Goal: Transaction & Acquisition: Purchase product/service

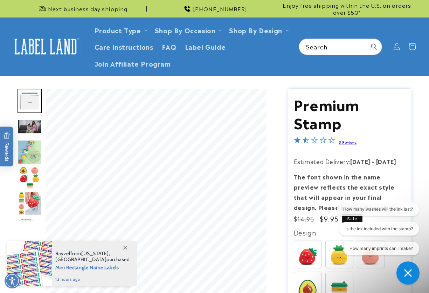
click at [414, 273] on div "Open gorgias live chat" at bounding box center [408, 273] width 12 height 12
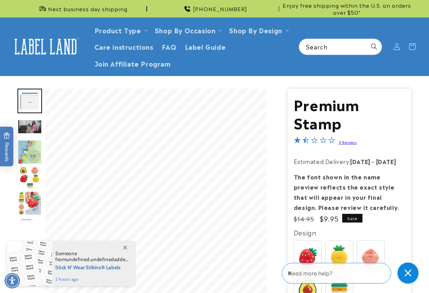
click at [54, 47] on img at bounding box center [46, 47] width 70 height 22
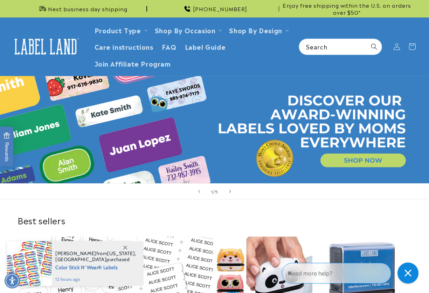
drag, startPoint x: 415, startPoint y: 201, endPoint x: 401, endPoint y: 201, distance: 14.0
click at [415, 201] on div "Best sellers Stick N' Wear Stikins® Labels Best seller Stick N' Wear Stikins® L…" at bounding box center [214, 295] width 429 height 193
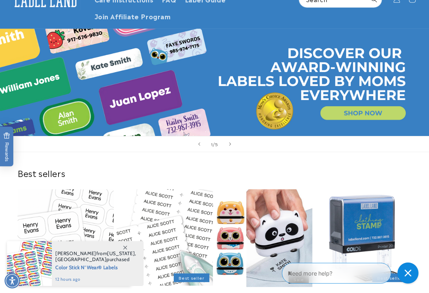
scroll to position [70, 0]
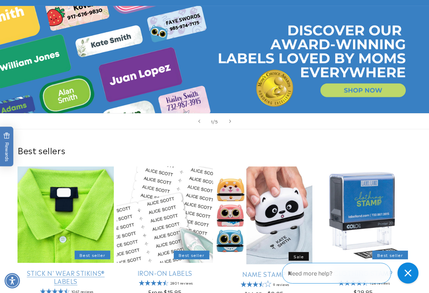
click at [50, 269] on link "Stick N' Wear Stikins® Labels" at bounding box center [66, 277] width 96 height 16
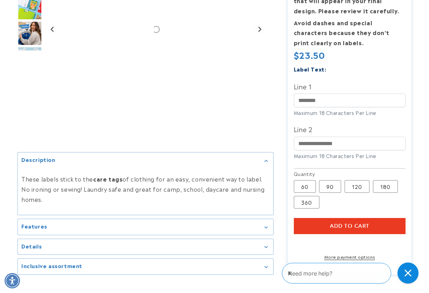
scroll to position [175, 0]
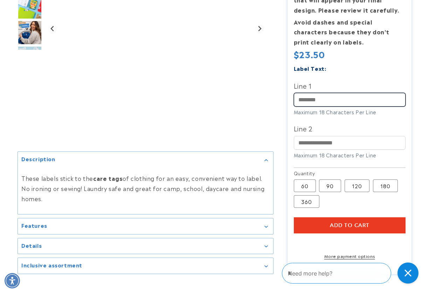
click at [321, 101] on input "Line 1" at bounding box center [350, 100] width 112 height 14
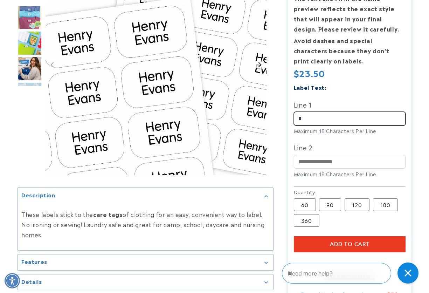
scroll to position [0, 0]
drag, startPoint x: 307, startPoint y: 117, endPoint x: 294, endPoint y: 117, distance: 12.3
click at [294, 117] on input "*" at bounding box center [350, 119] width 112 height 14
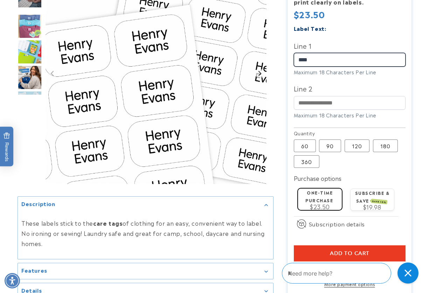
scroll to position [316, 0]
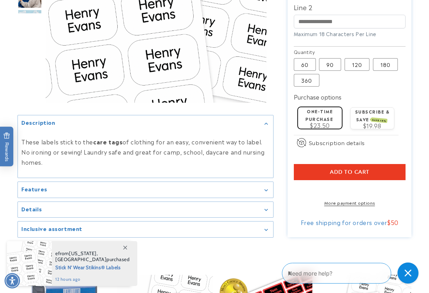
type input "****"
click at [324, 164] on section "Stick N' Wear Stikins® Labels Stick N' Wear Stikins® Labels 1067 Reviews Estima…" at bounding box center [350, 3] width 124 height 467
click at [317, 179] on button "Add to cart" at bounding box center [350, 172] width 112 height 16
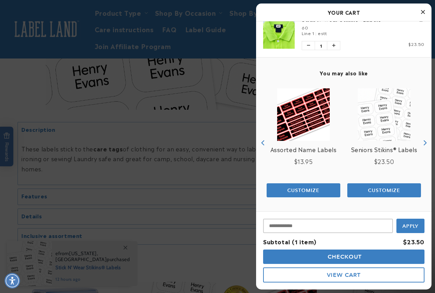
scroll to position [0, 0]
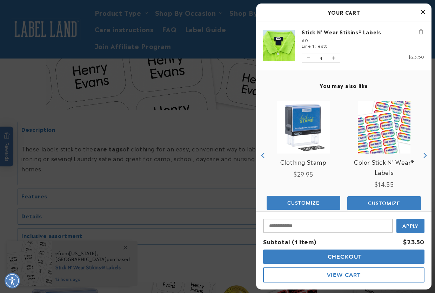
click at [338, 257] on span "Checkout" at bounding box center [344, 256] width 36 height 7
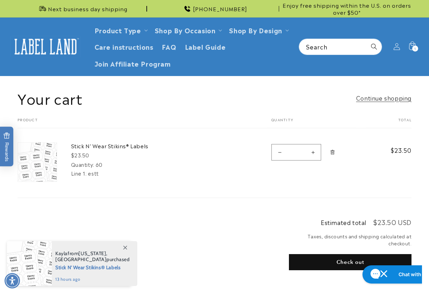
click at [331, 152] on icon "Remove Stick N&#39; Wear Stikins® Labels - 60" at bounding box center [332, 152] width 5 height 5
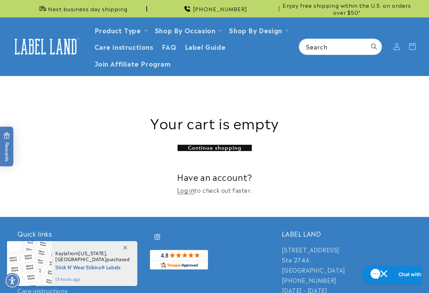
click at [48, 45] on img at bounding box center [46, 47] width 70 height 22
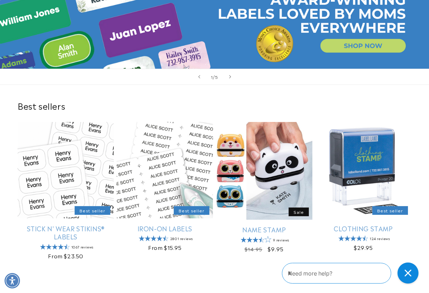
scroll to position [175, 0]
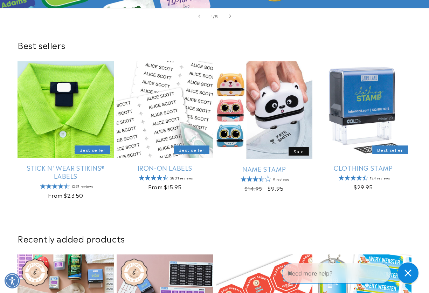
click at [64, 164] on link "Stick N' Wear Stikins® Labels" at bounding box center [66, 172] width 96 height 16
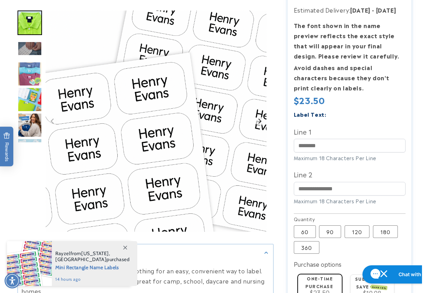
scroll to position [210, 0]
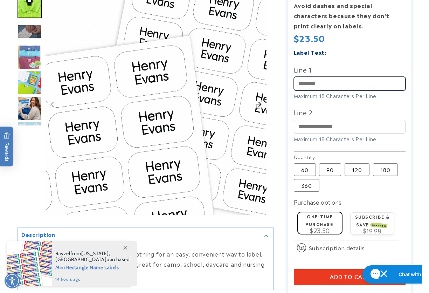
click at [321, 87] on input "Line 1" at bounding box center [350, 84] width 112 height 14
click at [320, 87] on input "Line 1" at bounding box center [350, 84] width 112 height 14
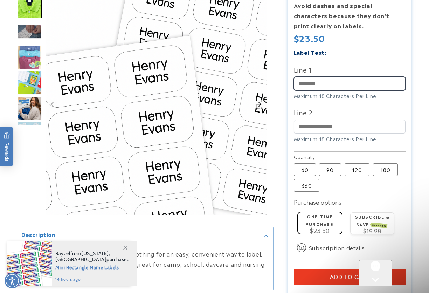
scroll to position [0, 0]
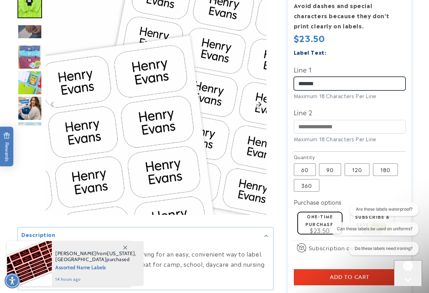
type input "*******"
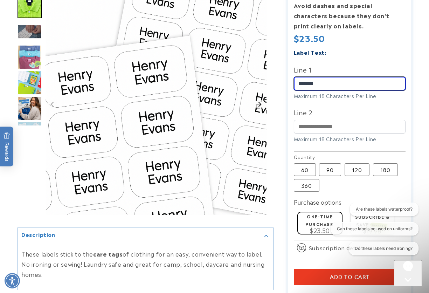
drag, startPoint x: 338, startPoint y: 83, endPoint x: 301, endPoint y: 81, distance: 36.9
click at [301, 81] on input "*******" at bounding box center [350, 84] width 112 height 14
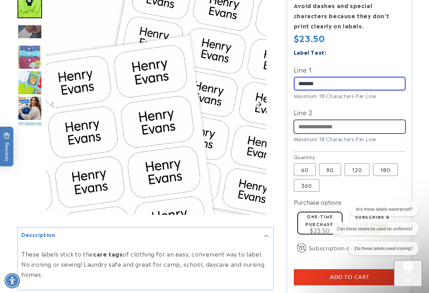
click at [294, 124] on input "Line 2" at bounding box center [350, 127] width 112 height 14
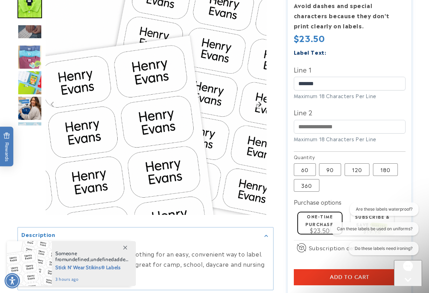
click at [125, 248] on icon at bounding box center [125, 248] width 4 height 4
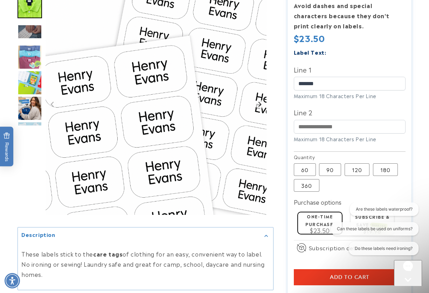
click at [409, 289] on icon "Close gorgias live chat" at bounding box center [408, 292] width 7 height 7
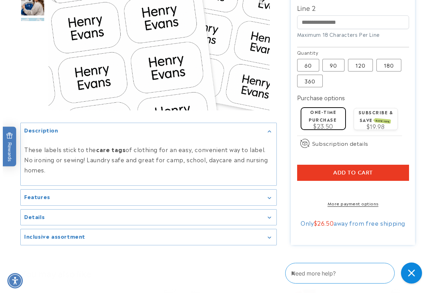
scroll to position [316, 0]
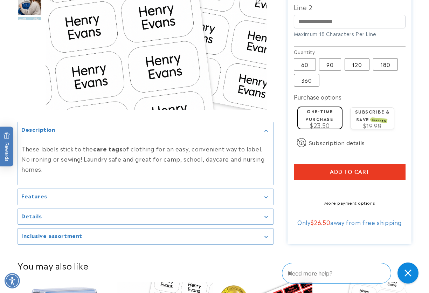
click at [333, 171] on span "Add to cart" at bounding box center [350, 172] width 40 height 6
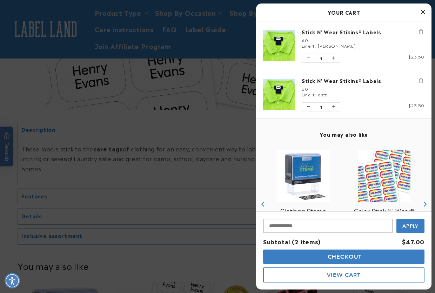
click at [419, 80] on icon "Remove Stick N' Wear Stikins® Labels" at bounding box center [421, 80] width 4 height 5
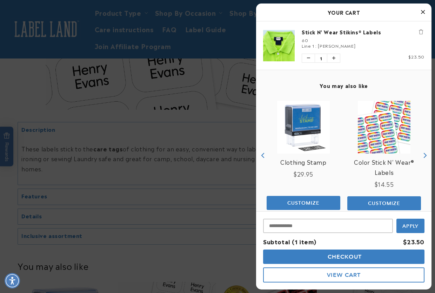
click at [336, 255] on span "Checkout" at bounding box center [344, 256] width 36 height 7
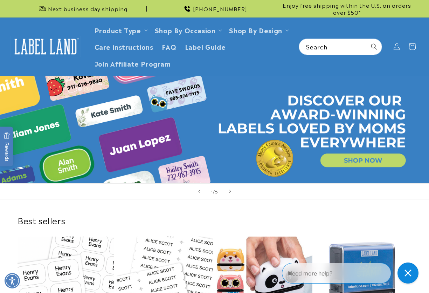
click at [418, 202] on div "Best sellers Stick N' Wear Stikins® Labels Best seller Stick N' Wear Stikins® L…" at bounding box center [214, 295] width 429 height 193
click at [123, 205] on div "Best sellers Stick N' Wear Stikins® Labels Best seller Stick N' Wear Stikins® L…" at bounding box center [214, 295] width 429 height 193
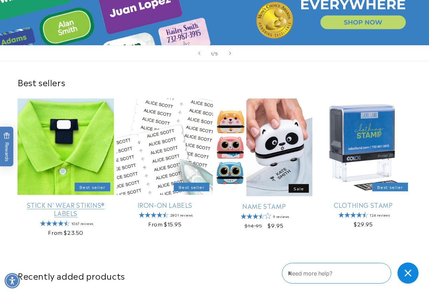
scroll to position [140, 0]
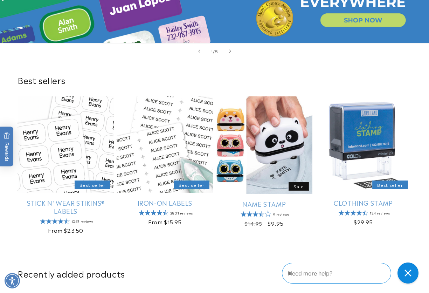
click at [86, 66] on div "Best sellers Stick N' Wear Stikins® Labels Best seller Stick N' Wear Stikins® L…" at bounding box center [214, 155] width 429 height 193
click at [422, 152] on slider-component "Stick N' Wear Stikins® Labels Best seller Stick N' Wear Stikins® Labels 1067 re…" at bounding box center [214, 168] width 429 height 144
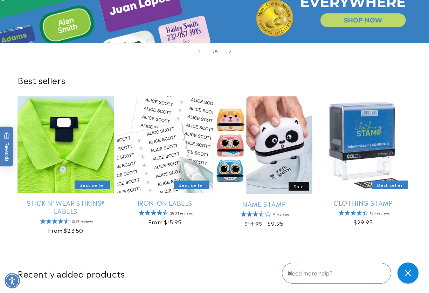
click at [68, 199] on link "Stick N' Wear Stikins® Labels" at bounding box center [66, 207] width 96 height 16
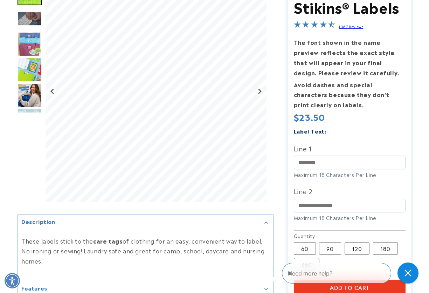
scroll to position [140, 0]
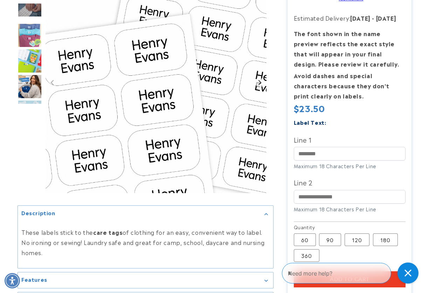
click at [319, 135] on label "Line 1" at bounding box center [350, 139] width 112 height 11
click at [319, 147] on input "Line 1" at bounding box center [350, 154] width 112 height 14
click at [300, 155] on input "Line 1" at bounding box center [350, 154] width 112 height 14
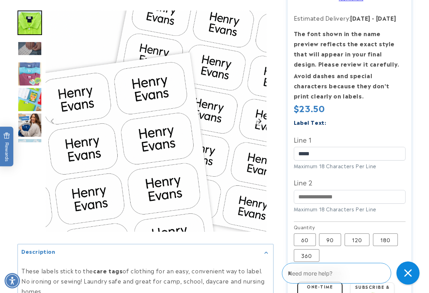
click at [409, 273] on icon "Close gorgias live chat" at bounding box center [409, 273] width 8 height 8
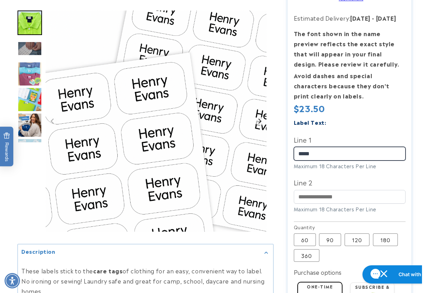
click at [331, 155] on input "*****" at bounding box center [350, 154] width 112 height 14
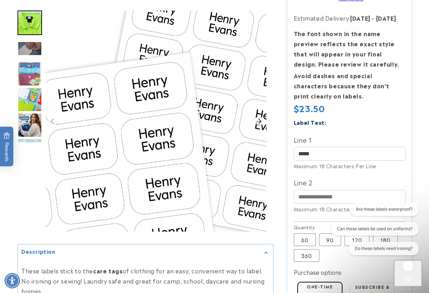
drag, startPoint x: 411, startPoint y: 272, endPoint x: 780, endPoint y: 524, distance: 447.5
click at [411, 289] on icon "Open gorgias live chat" at bounding box center [408, 292] width 7 height 7
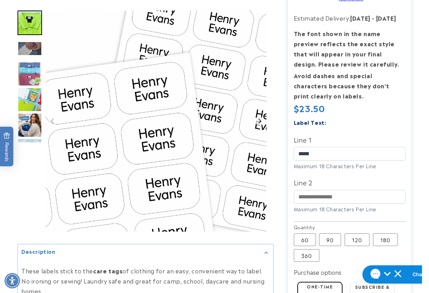
click at [337, 152] on input "*****" at bounding box center [350, 154] width 112 height 14
click at [419, 172] on div at bounding box center [214, 178] width 429 height 467
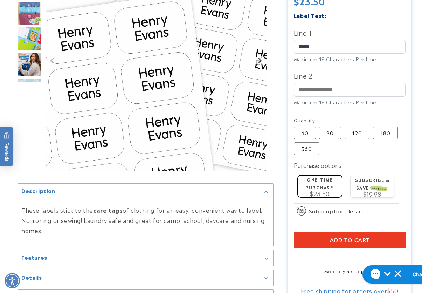
scroll to position [280, 0]
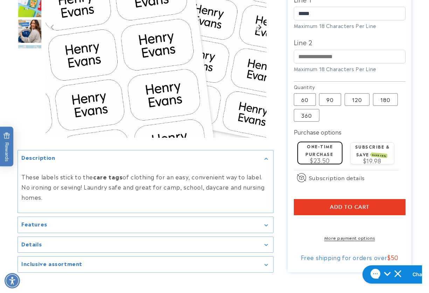
click at [337, 205] on span "Add to cart" at bounding box center [350, 207] width 40 height 6
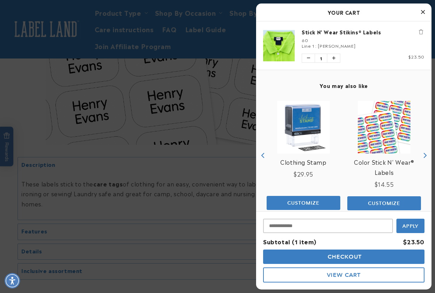
click at [242, 167] on div at bounding box center [217, 146] width 435 height 293
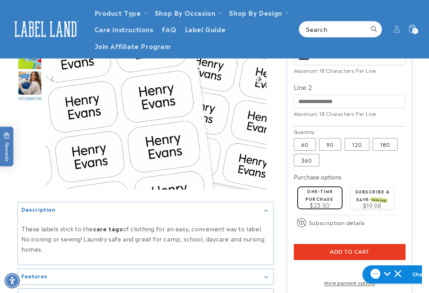
scroll to position [140, 0]
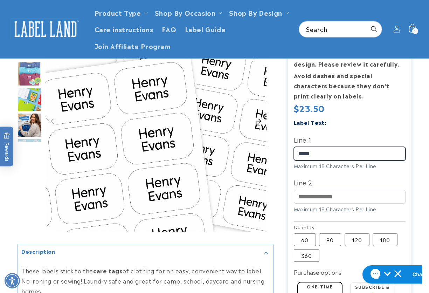
drag, startPoint x: 328, startPoint y: 154, endPoint x: 251, endPoint y: 148, distance: 77.4
click at [251, 148] on div at bounding box center [215, 182] width 394 height 474
paste input "*****"
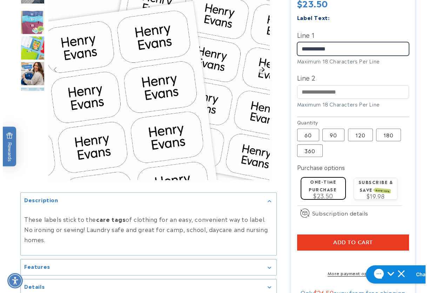
scroll to position [245, 0]
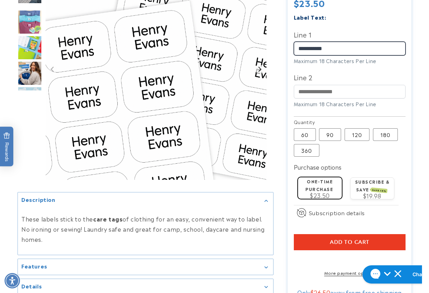
type input "**********"
click at [301, 245] on button "Add to cart" at bounding box center [350, 242] width 112 height 16
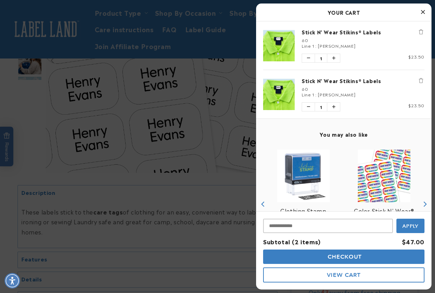
click at [339, 257] on span "Checkout" at bounding box center [344, 256] width 36 height 7
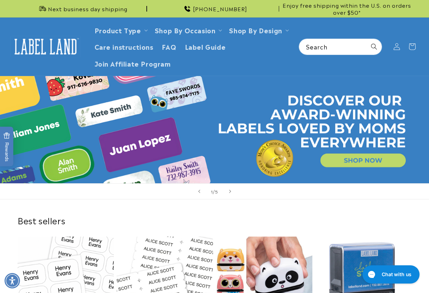
click at [416, 209] on div "Best sellers Stick N' Wear Stikins® Labels Best seller Stick N' Wear Stikins® L…" at bounding box center [214, 295] width 429 height 193
click at [349, 196] on div "1 / of 5" at bounding box center [214, 191] width 429 height 16
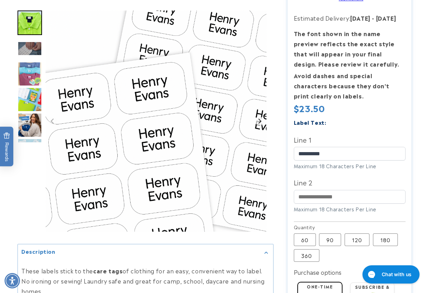
type input "**********"
click at [330, 203] on input "Line 2" at bounding box center [350, 197] width 112 height 14
paste input "**********"
click at [307, 197] on input "**********" at bounding box center [350, 197] width 112 height 14
click at [319, 198] on input "**********" at bounding box center [350, 197] width 112 height 14
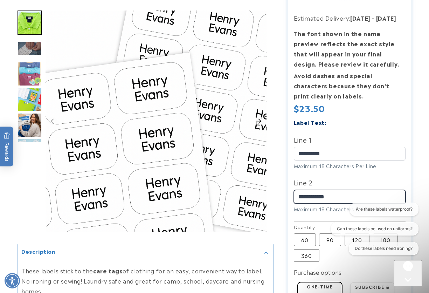
click at [319, 197] on input "**********" at bounding box center [350, 197] width 112 height 14
type input "**********"
click at [349, 239] on div "Are these labels waterproof? Can these labels be used on uniforms? Do these lab…" at bounding box center [373, 230] width 90 height 55
click at [406, 289] on icon "Open gorgias live chat" at bounding box center [408, 292] width 7 height 7
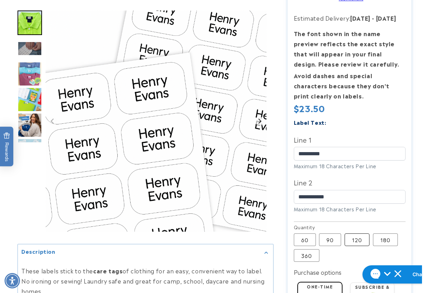
click at [348, 239] on label "120 Variant sold out or unavailable" at bounding box center [357, 239] width 25 height 13
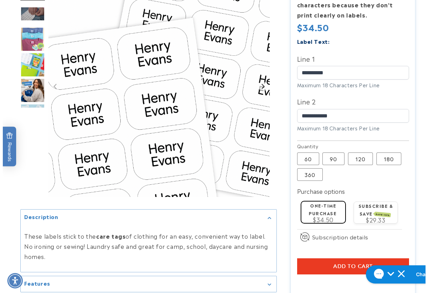
scroll to position [316, 0]
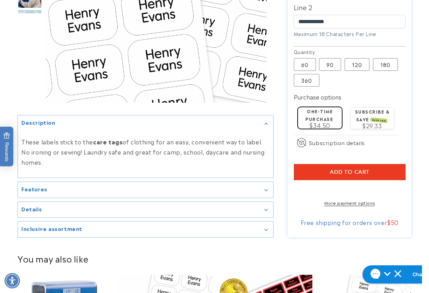
drag, startPoint x: 344, startPoint y: 175, endPoint x: 285, endPoint y: 173, distance: 58.6
click at [344, 175] on span "Add to cart" at bounding box center [350, 172] width 40 height 6
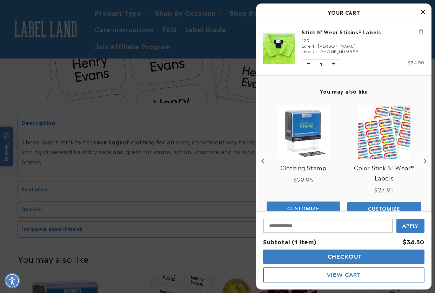
click at [345, 257] on span "Checkout" at bounding box center [344, 256] width 36 height 7
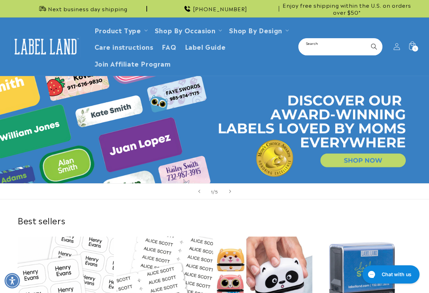
click at [333, 45] on input "Search" at bounding box center [340, 47] width 83 height 16
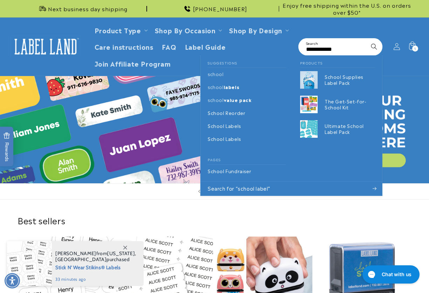
type input "**********"
click at [367, 39] on button "Search" at bounding box center [374, 46] width 15 height 15
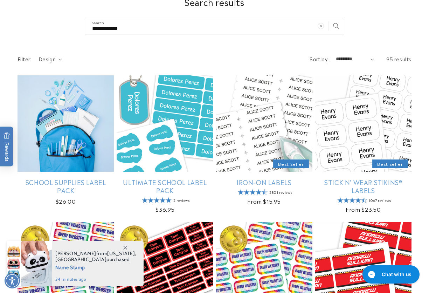
scroll to position [105, 0]
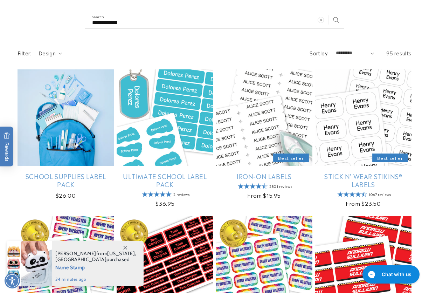
click at [124, 249] on icon at bounding box center [125, 248] width 4 height 4
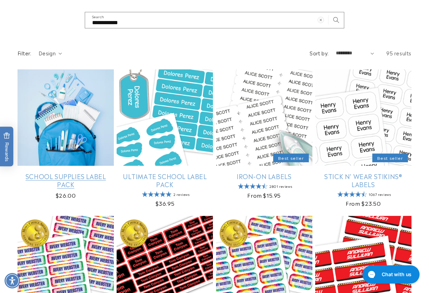
click at [65, 172] on link "School Supplies Label Pack" at bounding box center [66, 180] width 96 height 16
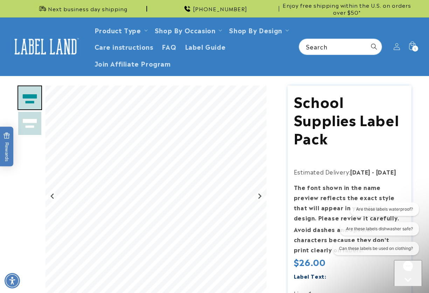
click at [407, 289] on icon "Close gorgias live chat" at bounding box center [408, 292] width 7 height 7
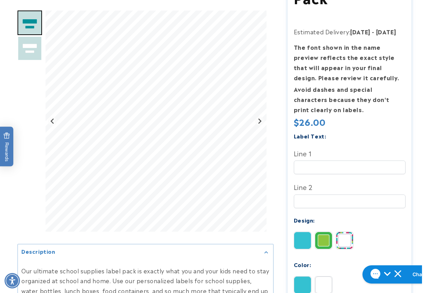
scroll to position [210, 0]
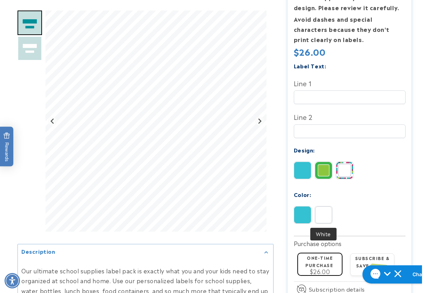
click at [325, 209] on img at bounding box center [324, 214] width 17 height 17
click at [423, 113] on div "Description Features" at bounding box center [214, 133] width 429 height 516
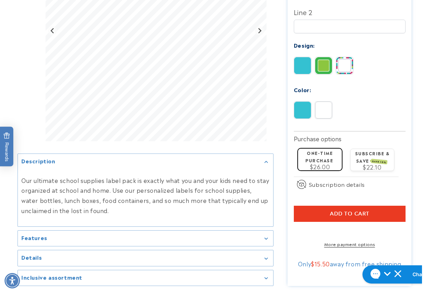
scroll to position [386, 0]
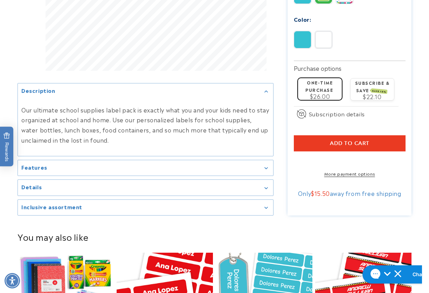
click at [26, 210] on h2 "Inclusive assortment" at bounding box center [51, 206] width 61 height 7
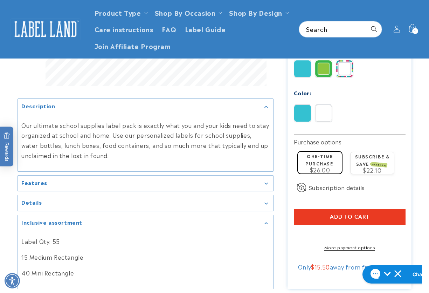
scroll to position [210, 0]
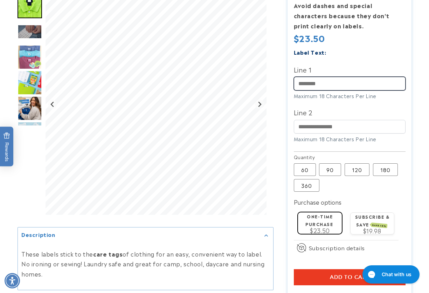
click at [307, 87] on input "Line 1" at bounding box center [350, 84] width 112 height 14
paste input "**********"
drag, startPoint x: 299, startPoint y: 82, endPoint x: 295, endPoint y: 81, distance: 3.9
click at [295, 81] on input "**********" at bounding box center [350, 84] width 112 height 14
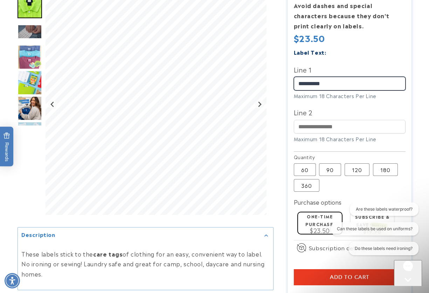
type input "**********"
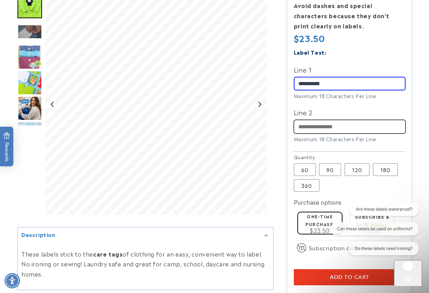
click at [322, 125] on input "Line 2" at bounding box center [350, 127] width 112 height 14
paste input "**********"
click at [308, 128] on input "**********" at bounding box center [350, 127] width 112 height 14
click at [320, 127] on input "**********" at bounding box center [350, 127] width 112 height 14
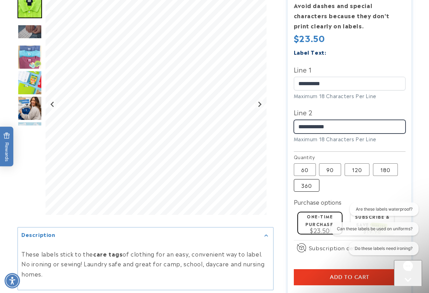
type input "**********"
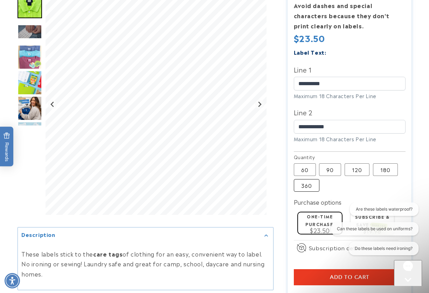
click at [313, 188] on label "360 Variant sold out or unavailable" at bounding box center [307, 185] width 26 height 13
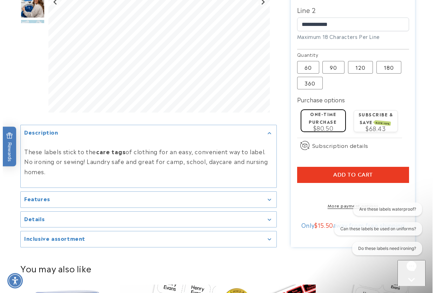
scroll to position [316, 0]
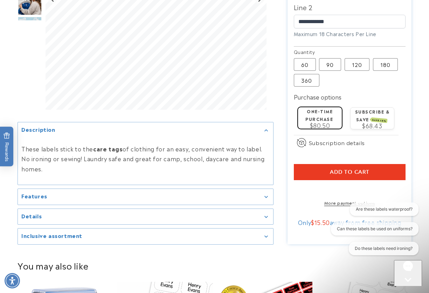
click at [323, 174] on button "Add to cart" at bounding box center [350, 172] width 112 height 16
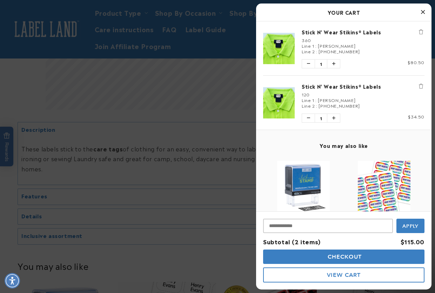
click at [419, 85] on icon "Remove Stick N' Wear Stikins® Labels" at bounding box center [421, 86] width 4 height 5
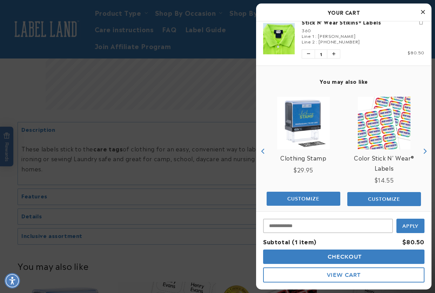
scroll to position [18, 0]
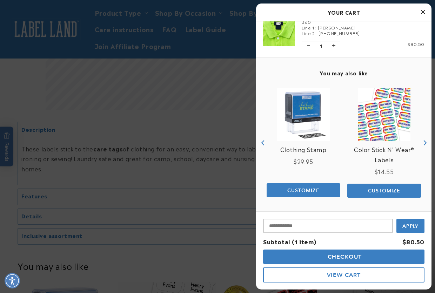
click at [312, 255] on button "Checkout" at bounding box center [343, 257] width 161 height 14
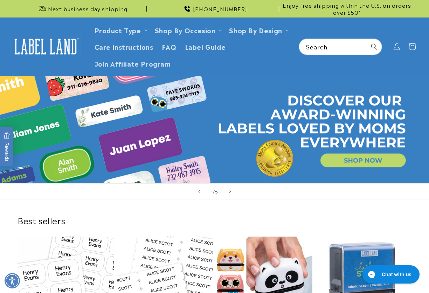
click at [417, 202] on div "Best sellers Stick N' Wear Stikins® Labels Best seller Stick N' Wear Stikins® L…" at bounding box center [214, 295] width 429 height 193
click at [308, 209] on div "Best sellers Stick N' Wear Stikins® Labels Best seller Stick N' Wear Stikins® L…" at bounding box center [214, 295] width 429 height 193
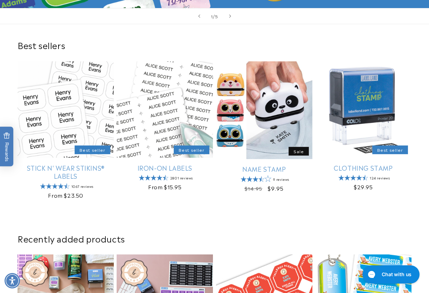
click at [414, 104] on slider-component "Stick N' Wear Stikins® Labels Best seller Stick N' Wear Stikins® Labels 1067 re…" at bounding box center [214, 133] width 429 height 144
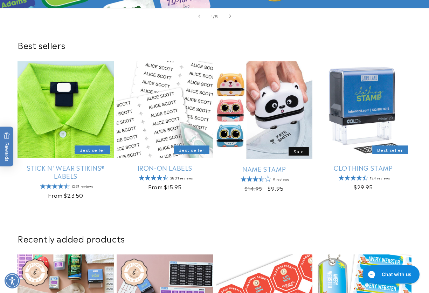
click at [89, 164] on link "Stick N' Wear Stikins® Labels" at bounding box center [66, 172] width 96 height 16
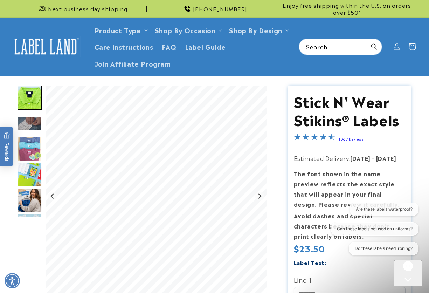
scroll to position [70, 0]
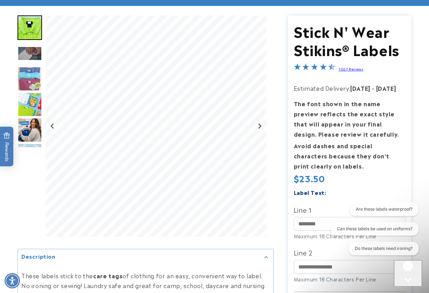
click at [407, 289] on icon "Open gorgias live chat" at bounding box center [408, 292] width 7 height 7
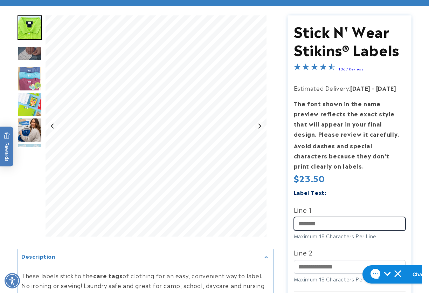
click at [340, 231] on input "Line 1" at bounding box center [350, 224] width 112 height 14
type input "********"
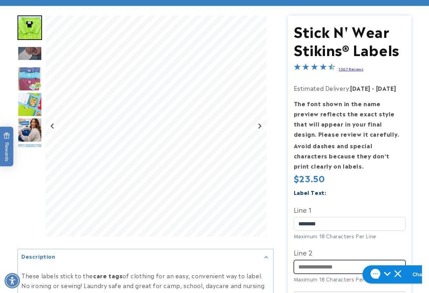
click at [304, 265] on input "Line 2" at bounding box center [350, 267] width 112 height 14
paste input "**********"
type input "**********"
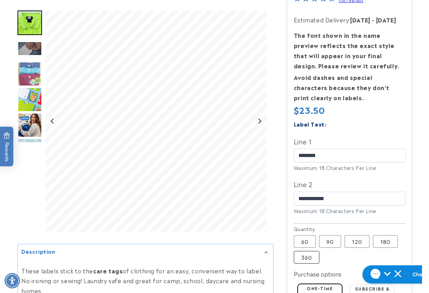
scroll to position [140, 0]
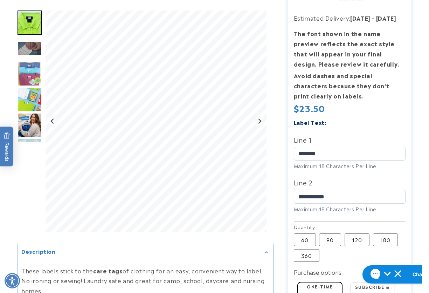
click at [419, 171] on div at bounding box center [214, 178] width 429 height 467
click at [422, 208] on div at bounding box center [214, 178] width 429 height 467
click at [11, 222] on div at bounding box center [214, 178] width 429 height 467
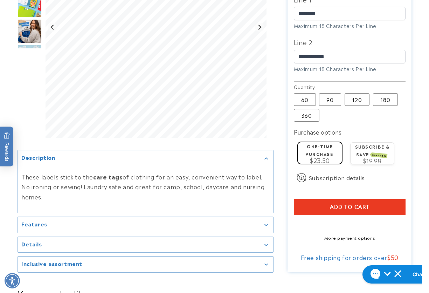
scroll to position [351, 0]
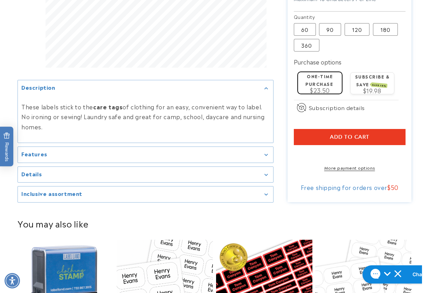
click at [417, 224] on product-recommendations "You may also like Clothing Stamp Best seller Clothing Stamp Regular price $29.9…" at bounding box center [214, 294] width 429 height 179
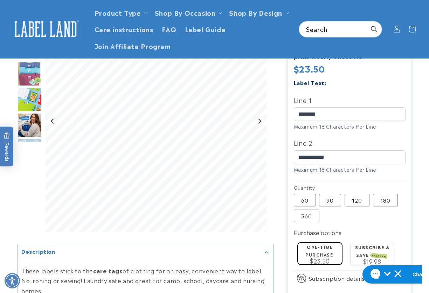
scroll to position [175, 0]
